Goal: Task Accomplishment & Management: Use online tool/utility

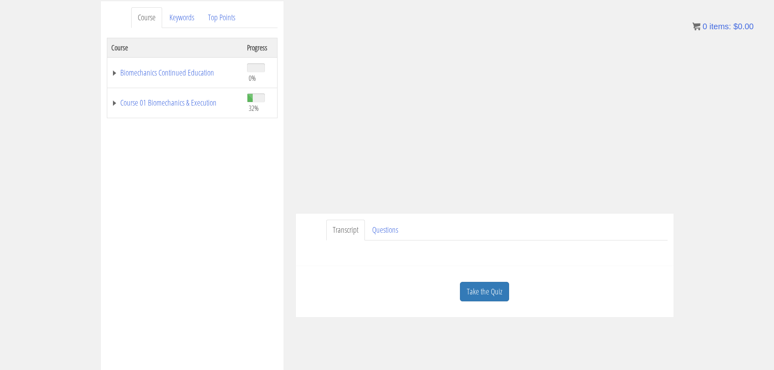
scroll to position [113, 0]
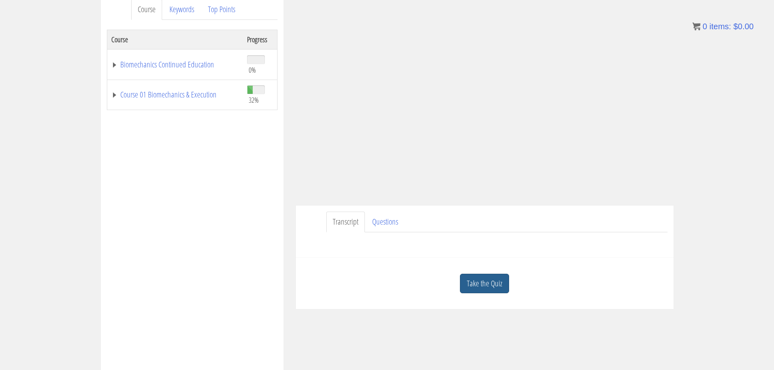
click at [474, 279] on link "Take the Quiz" at bounding box center [484, 284] width 49 height 20
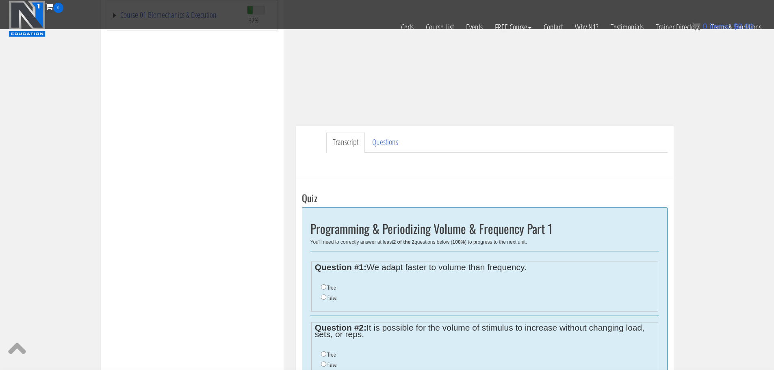
scroll to position [209, 0]
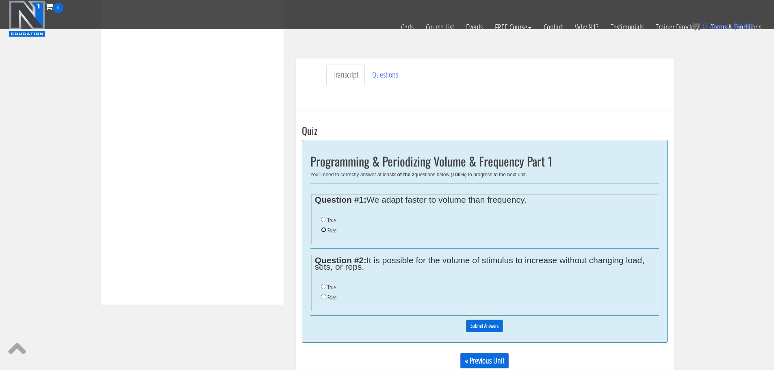
click at [325, 229] on input "False" at bounding box center [323, 229] width 5 height 5
radio input "true"
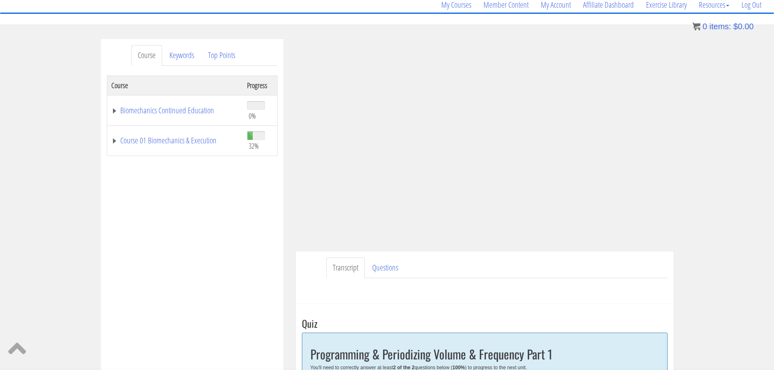
scroll to position [141, 0]
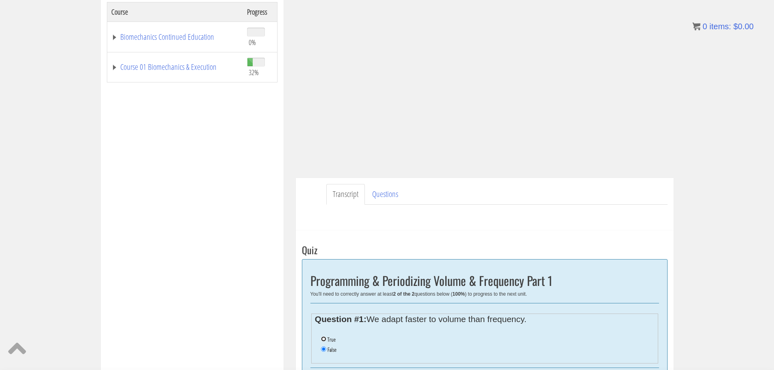
click at [323, 338] on input "True" at bounding box center [323, 339] width 5 height 5
radio input "true"
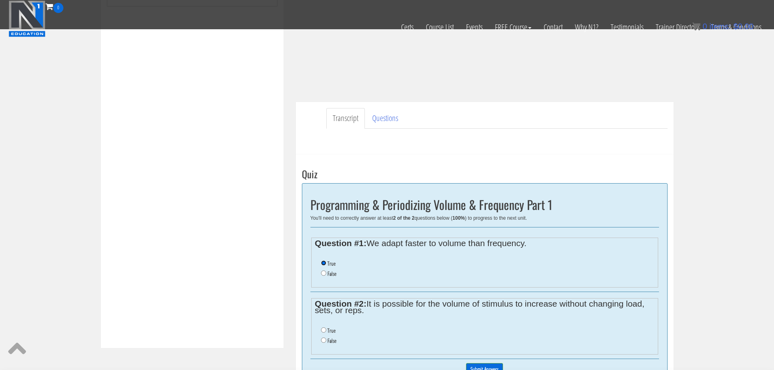
scroll to position [166, 0]
click at [324, 328] on input "True" at bounding box center [323, 329] width 5 height 5
radio input "true"
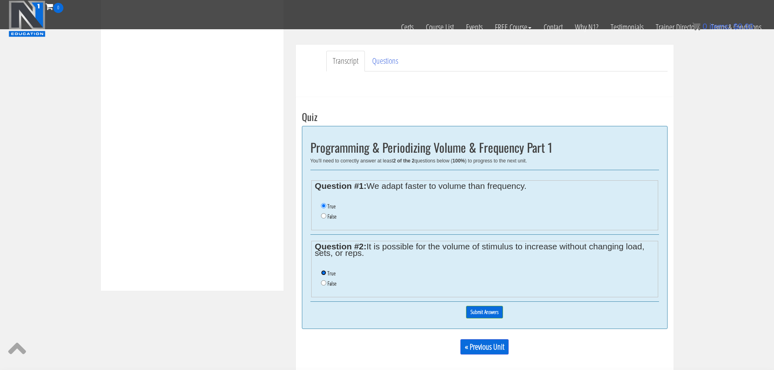
scroll to position [226, 0]
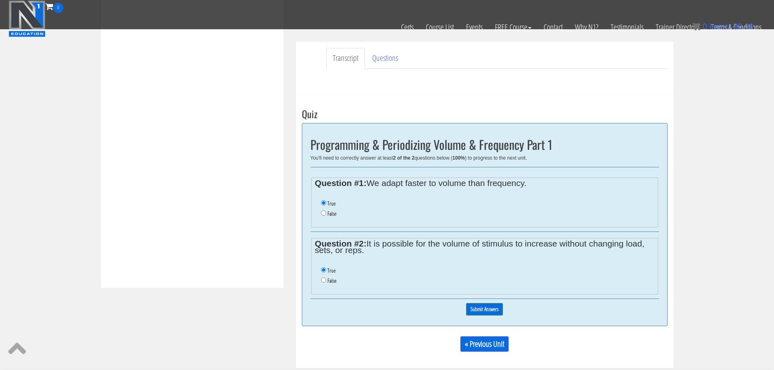
click at [485, 301] on div "0% Submit Answers" at bounding box center [485, 309] width 349 height 21
click at [485, 311] on input "Submit Answers" at bounding box center [484, 309] width 37 height 13
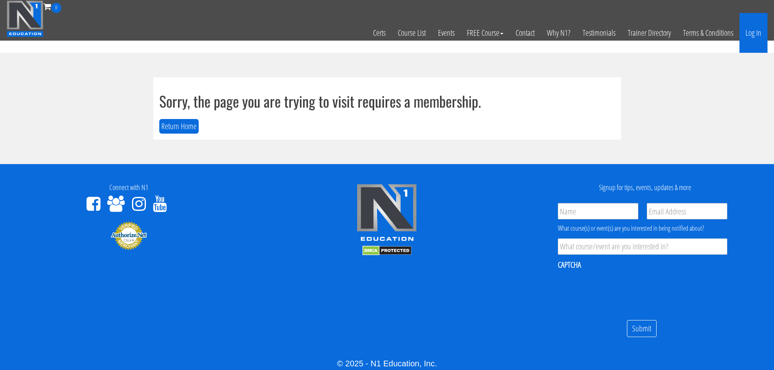
click at [764, 35] on link "Log In" at bounding box center [754, 33] width 28 height 40
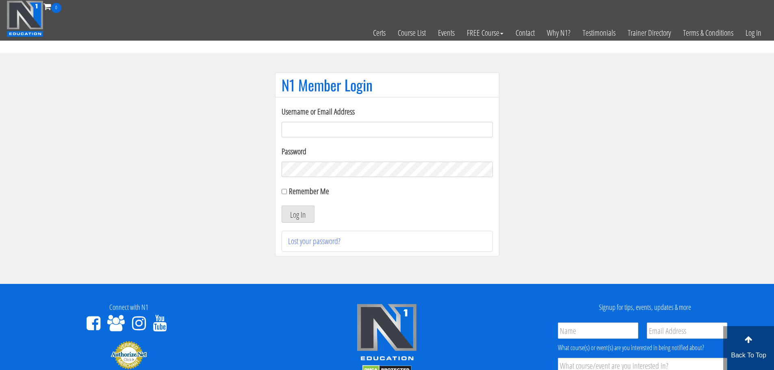
click at [331, 134] on input "Username or Email Address" at bounding box center [387, 129] width 211 height 15
type input "maarcoite@hotmail.com"
click at [282, 206] on button "Log In" at bounding box center [298, 214] width 33 height 17
click at [298, 215] on button "Log In" at bounding box center [298, 214] width 33 height 17
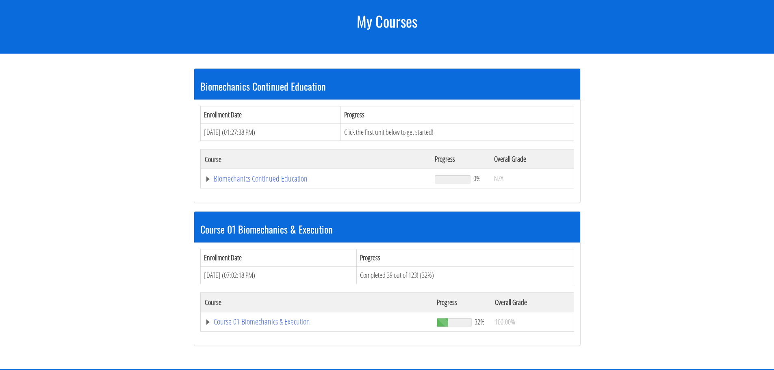
scroll to position [104, 0]
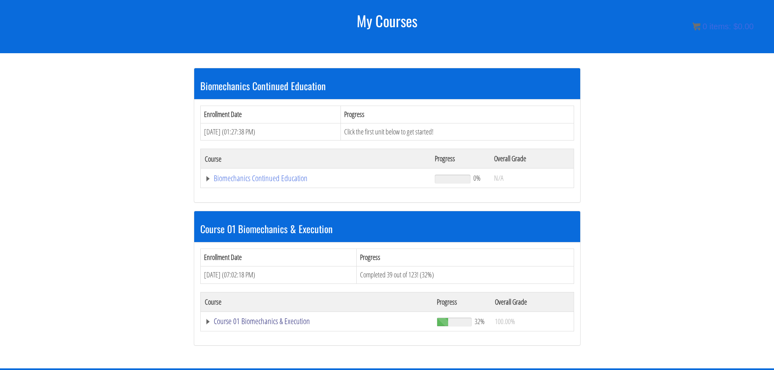
click at [280, 183] on link "Course 01 Biomechanics & Execution" at bounding box center [316, 178] width 222 height 8
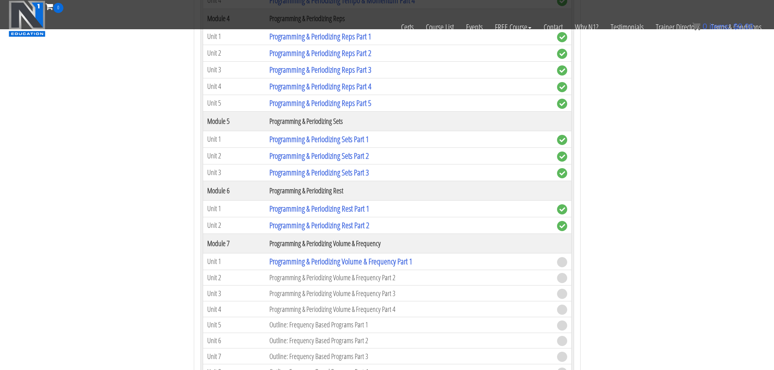
scroll to position [943, 0]
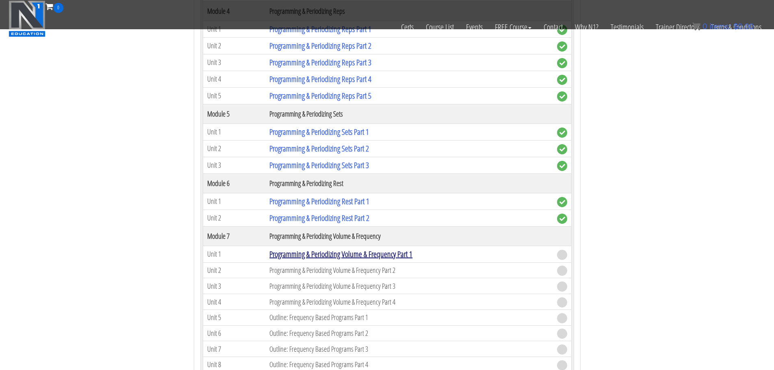
click at [302, 252] on link "Programming & Periodizing Volume & Frequency Part 1" at bounding box center [340, 254] width 143 height 11
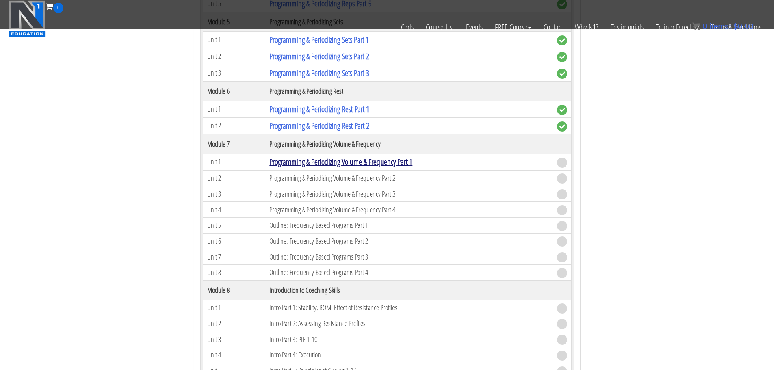
scroll to position [1035, 0]
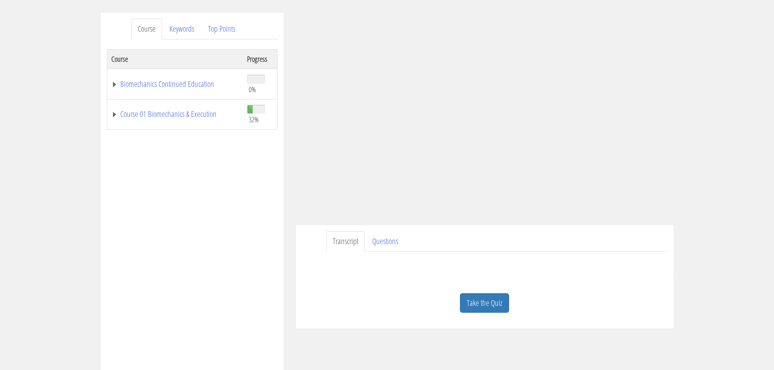
scroll to position [98, 0]
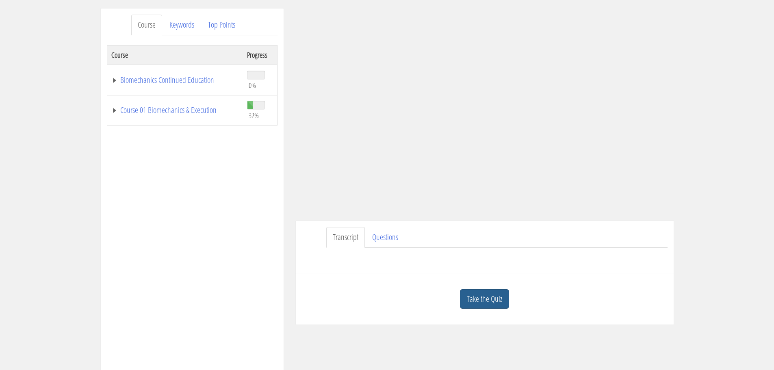
click at [477, 302] on link "Take the Quiz" at bounding box center [484, 299] width 49 height 20
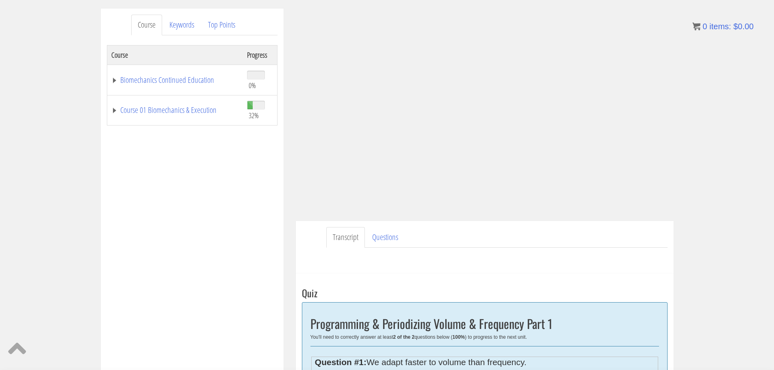
scroll to position [143, 0]
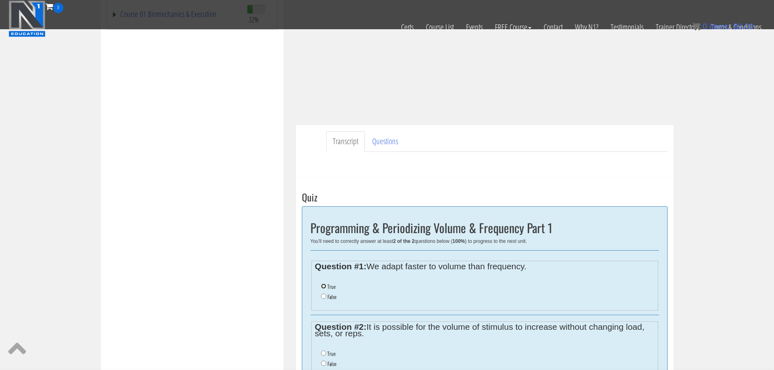
click at [324, 289] on input "True" at bounding box center [323, 286] width 5 height 5
radio input "true"
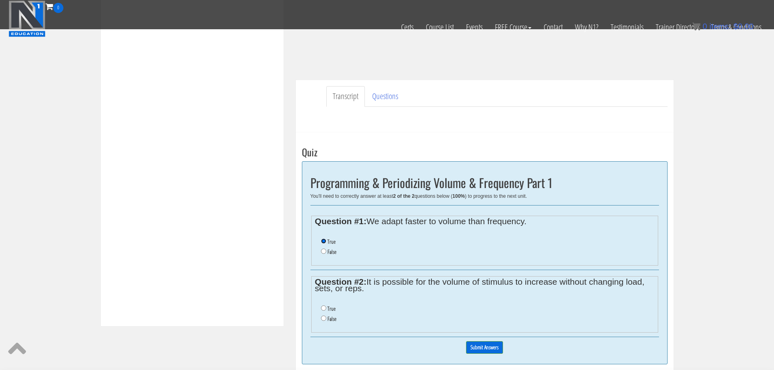
scroll to position [191, 0]
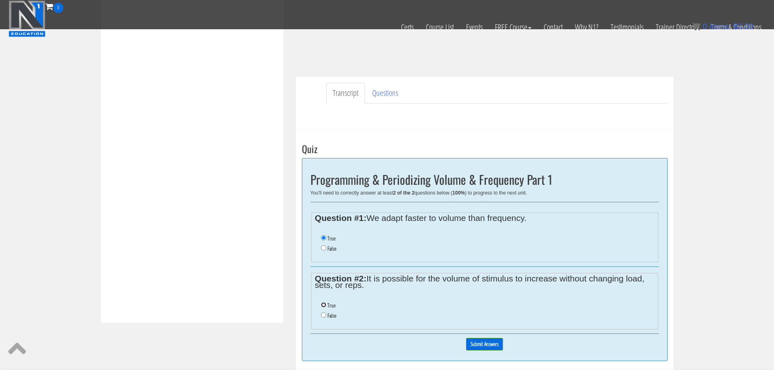
click at [324, 307] on input "True" at bounding box center [323, 304] width 5 height 5
radio input "true"
click at [484, 354] on div "0% Submit Answers" at bounding box center [485, 344] width 349 height 21
click at [484, 346] on input "Submit Answers" at bounding box center [484, 344] width 37 height 13
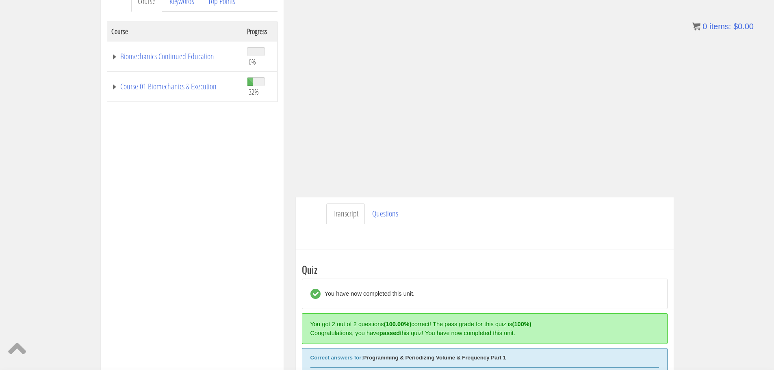
scroll to position [121, 0]
